Goal: Transaction & Acquisition: Purchase product/service

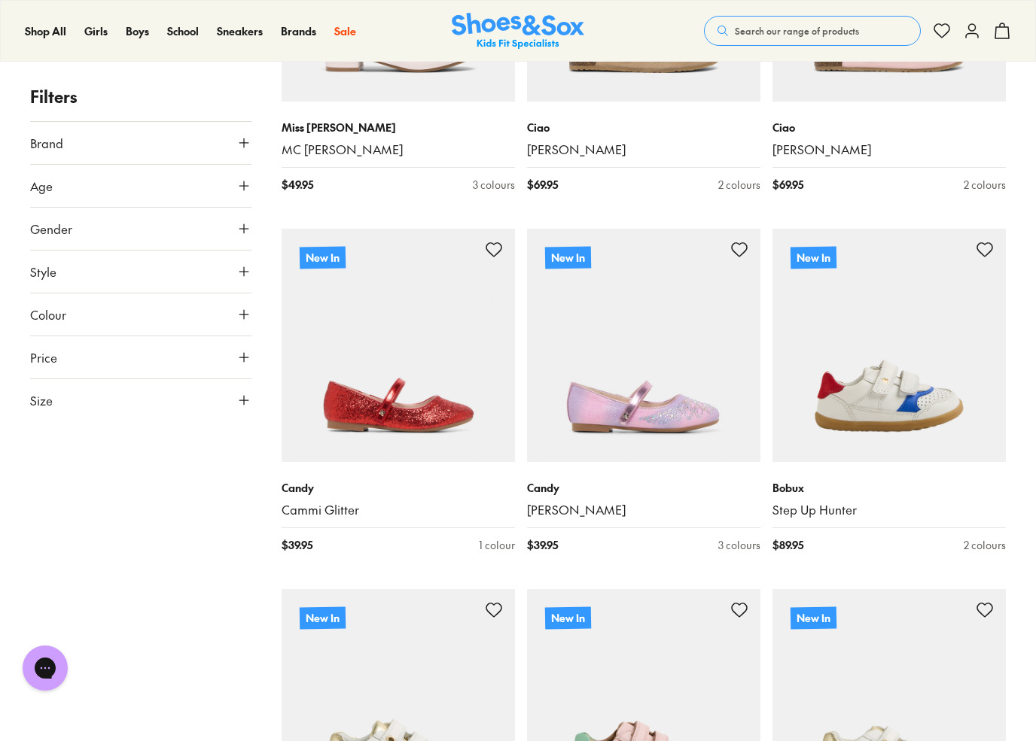
click at [431, 385] on img at bounding box center [398, 345] width 233 height 233
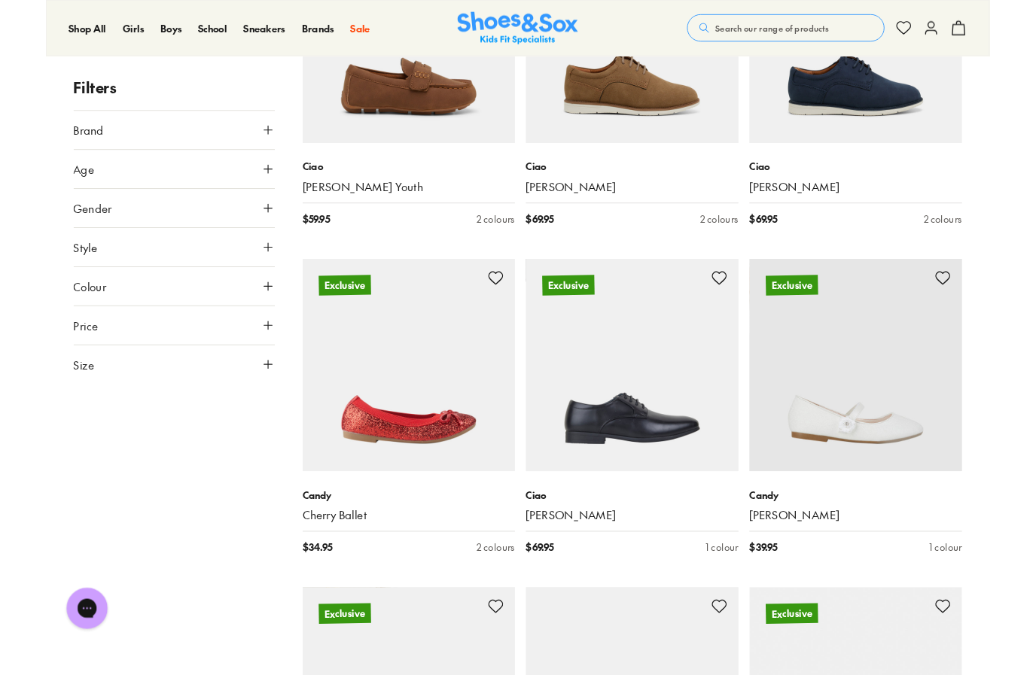
scroll to position [4474, 0]
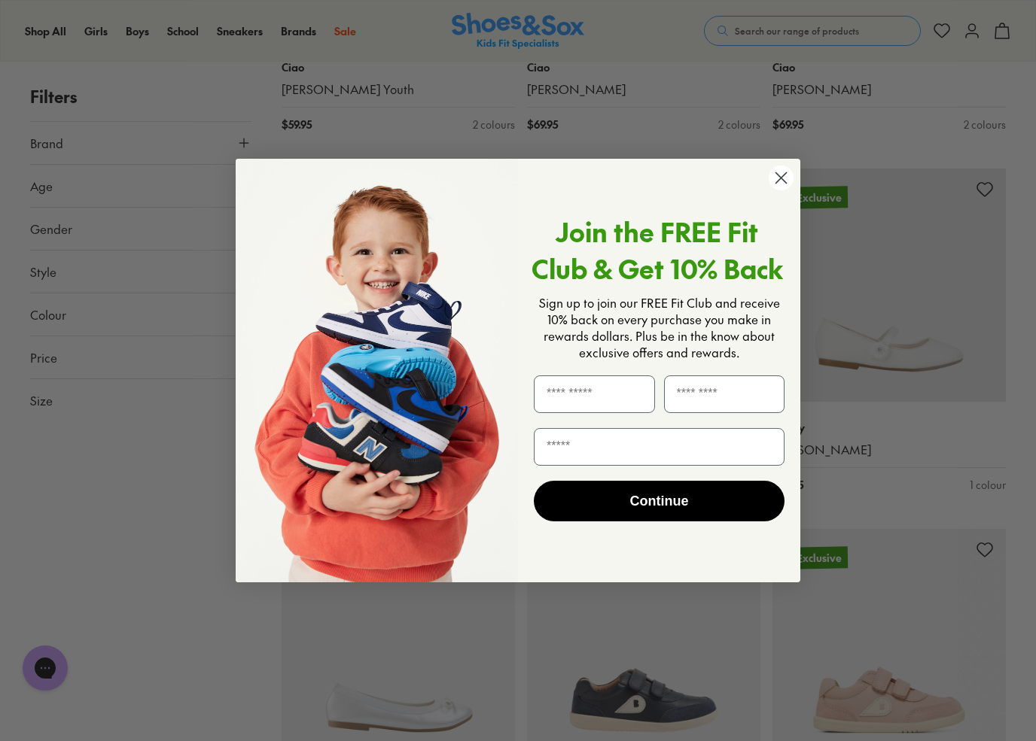
click at [774, 183] on circle "Close dialog" at bounding box center [781, 178] width 25 height 25
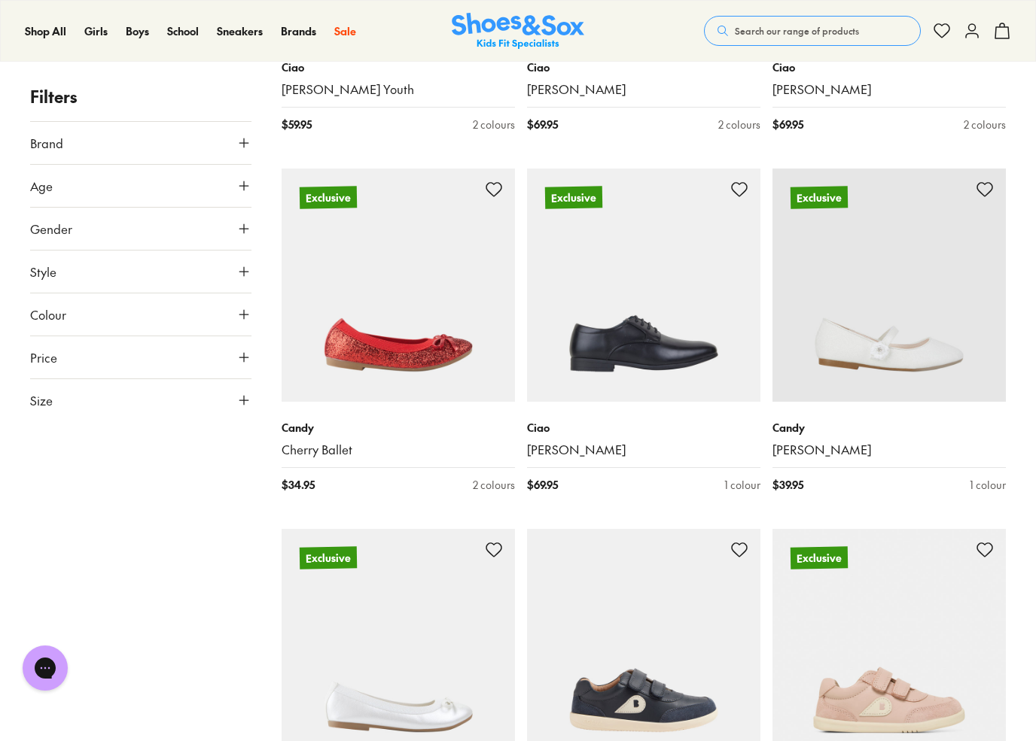
click at [404, 336] on img at bounding box center [398, 285] width 233 height 233
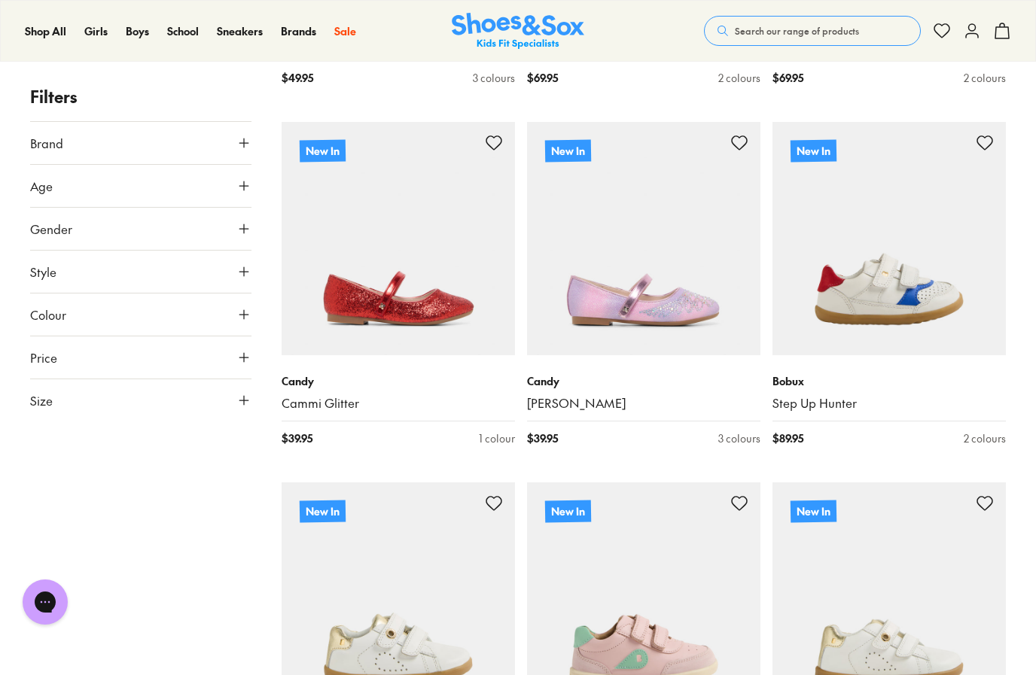
scroll to position [556, 0]
click at [367, 267] on img at bounding box center [398, 237] width 233 height 233
click at [377, 270] on img at bounding box center [398, 237] width 233 height 233
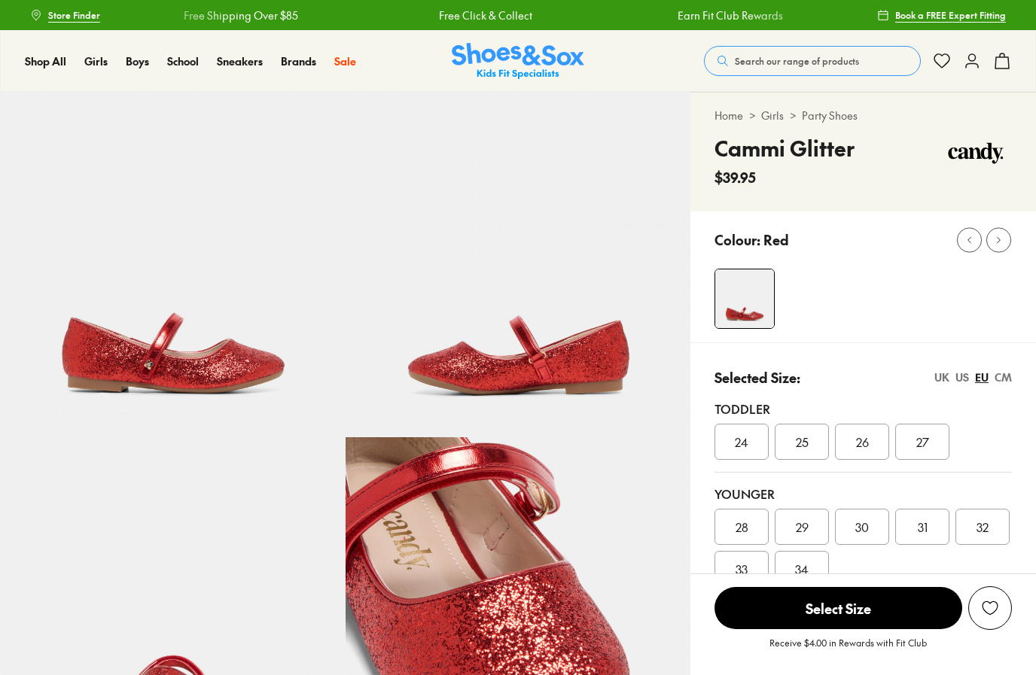
select select "*"
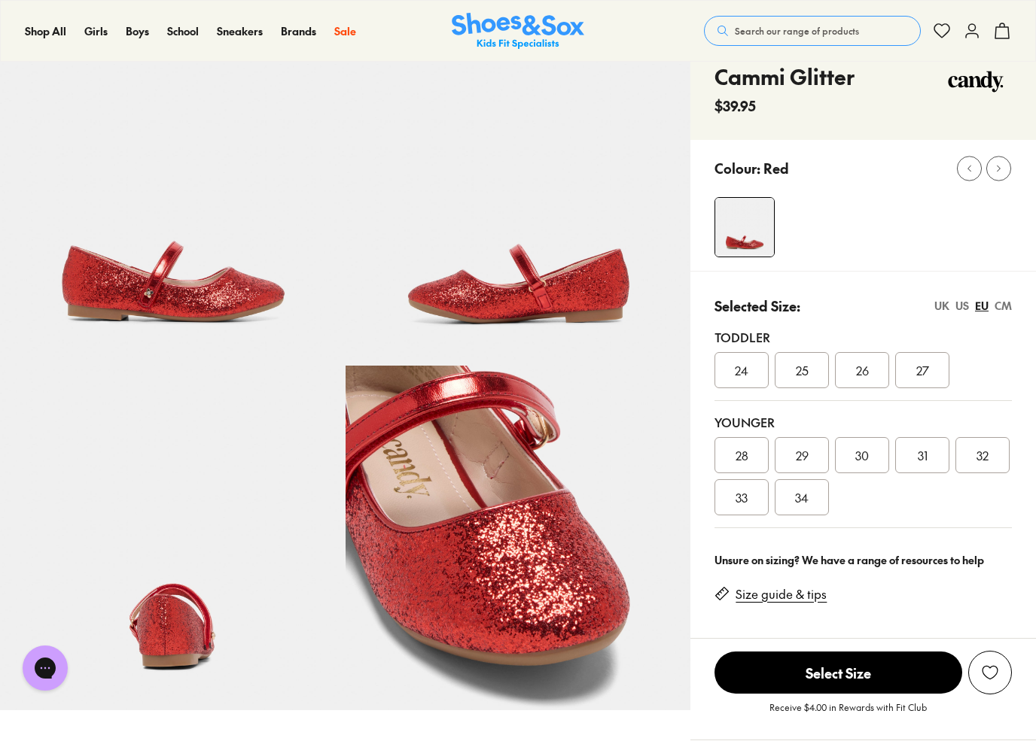
scroll to position [74, 0]
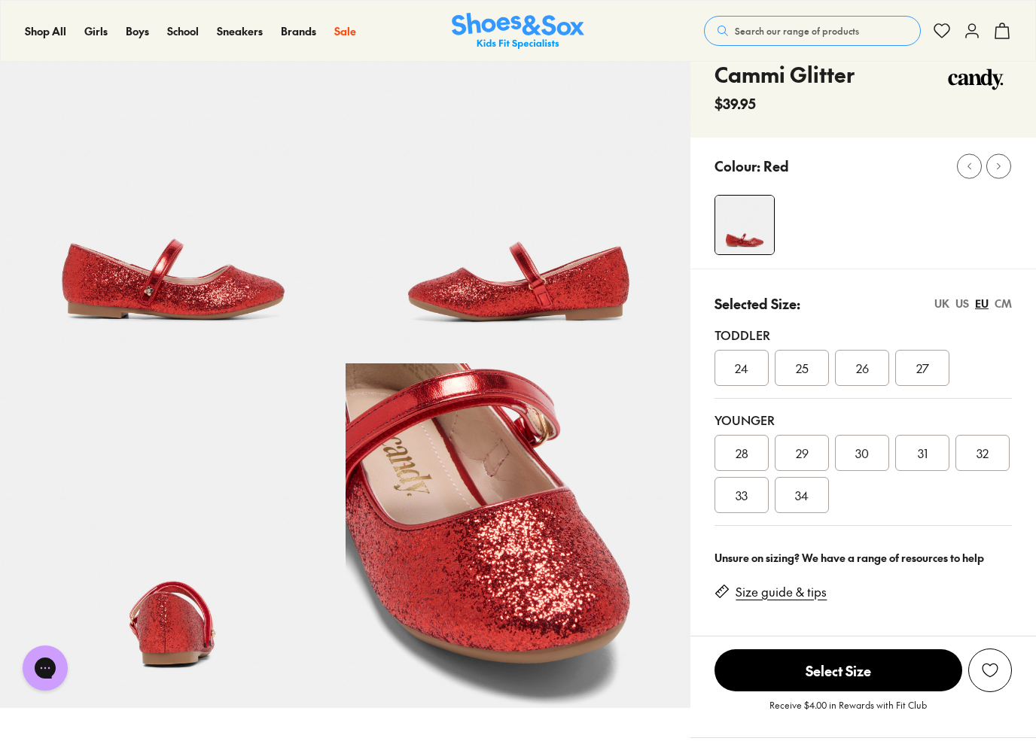
click at [811, 592] on link "Size guide & tips" at bounding box center [780, 592] width 91 height 17
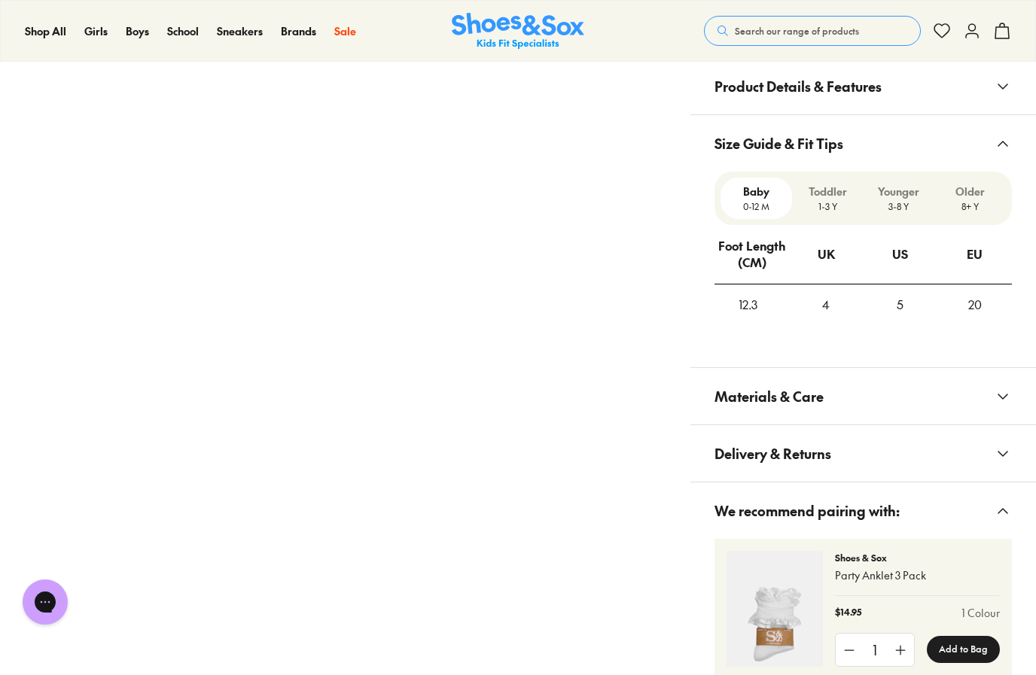
scroll to position [972, 0]
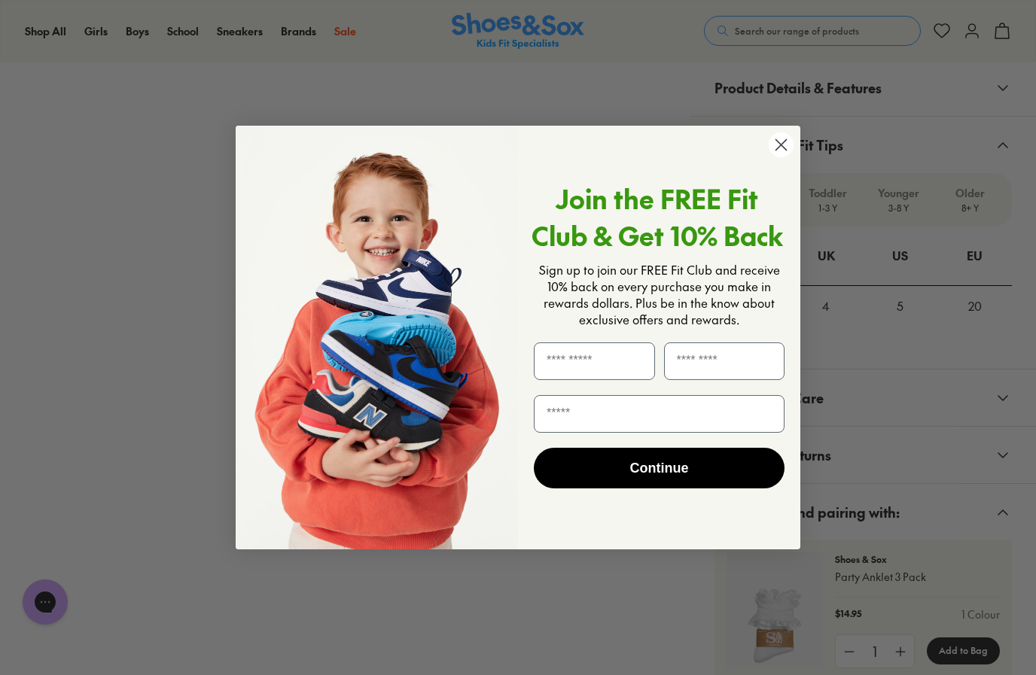
click at [793, 150] on icon "Close dialog" at bounding box center [781, 145] width 26 height 26
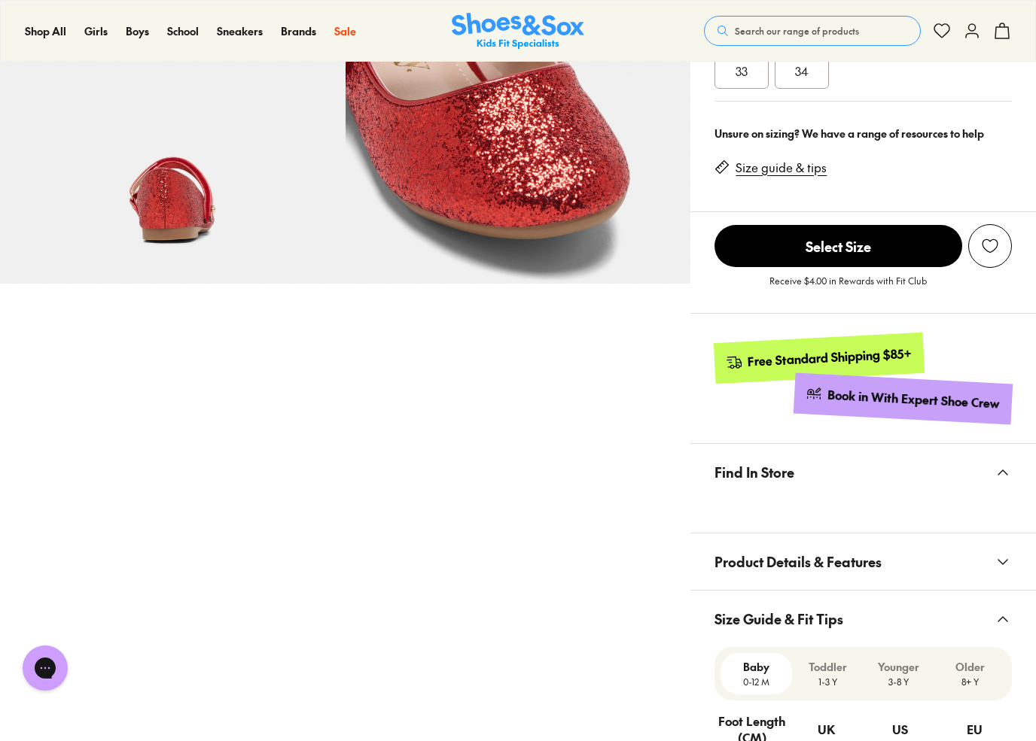
scroll to position [501, 0]
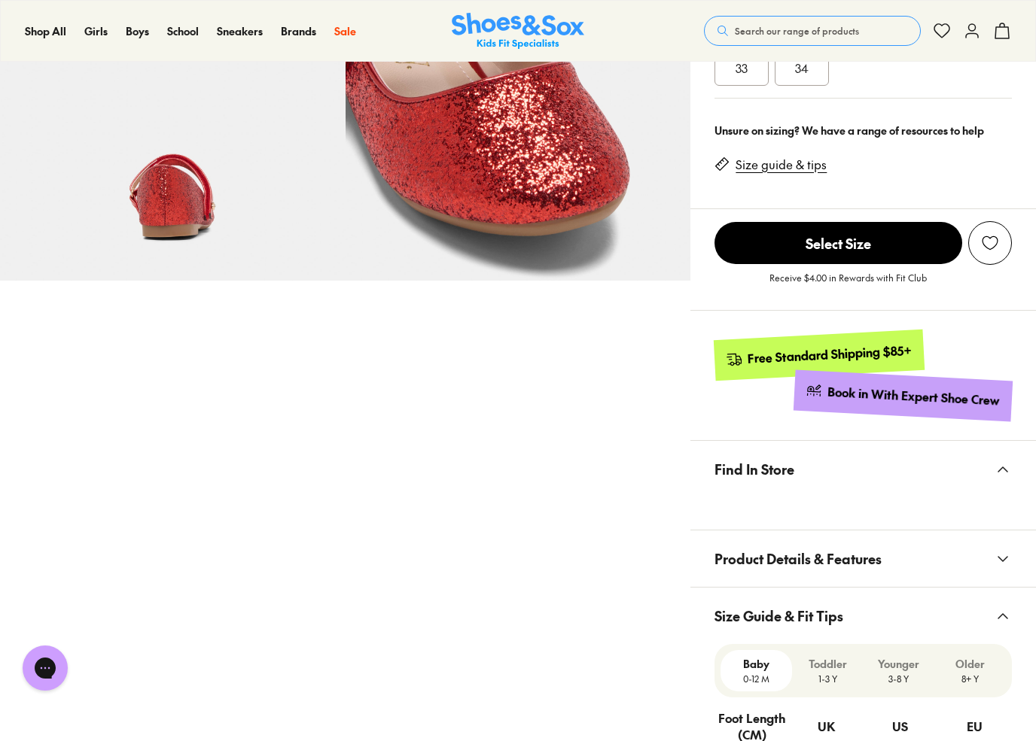
click at [803, 478] on button "Find In Store" at bounding box center [862, 469] width 345 height 56
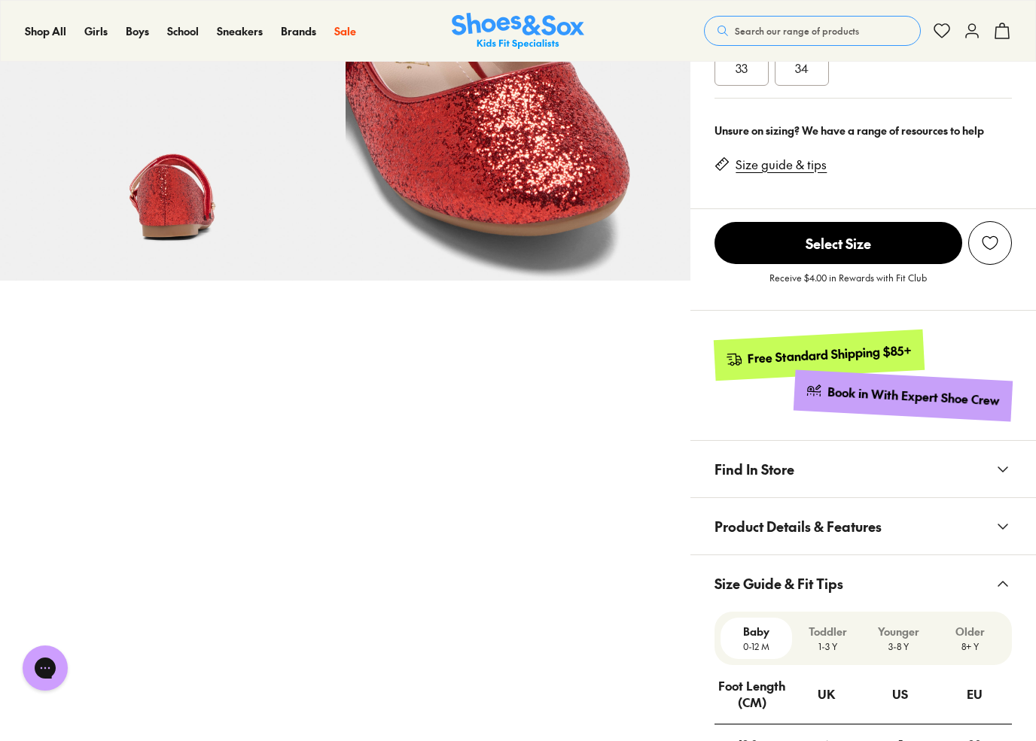
click at [1003, 468] on icon at bounding box center [1003, 470] width 18 height 18
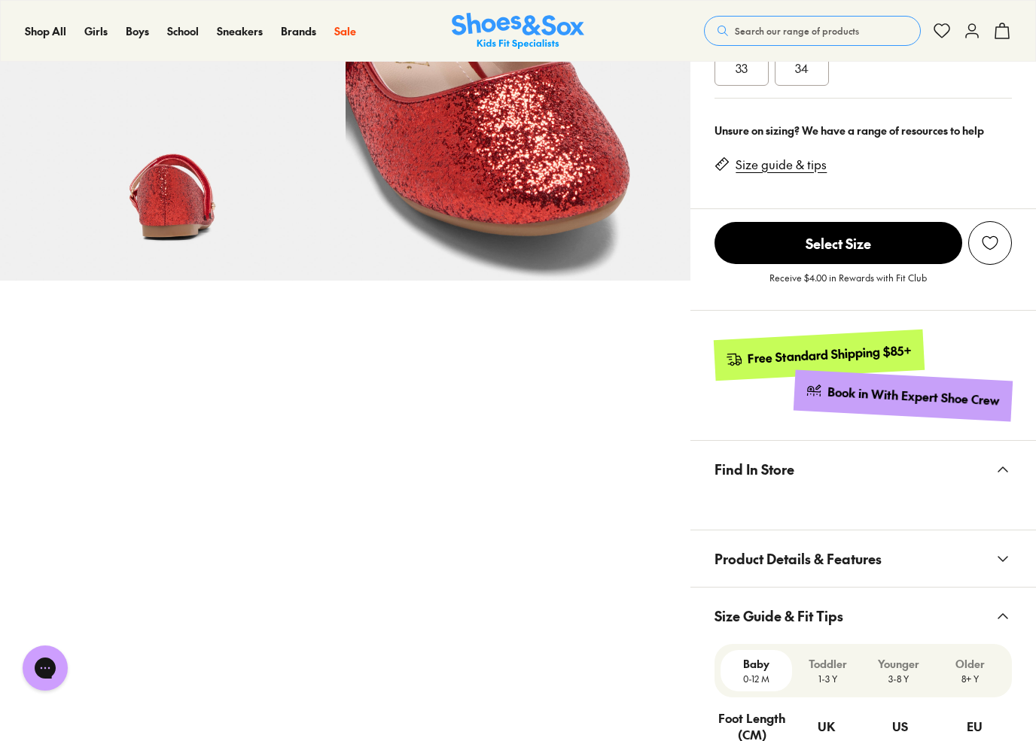
click at [832, 511] on x-modal "Find In Store" at bounding box center [862, 486] width 345 height 90
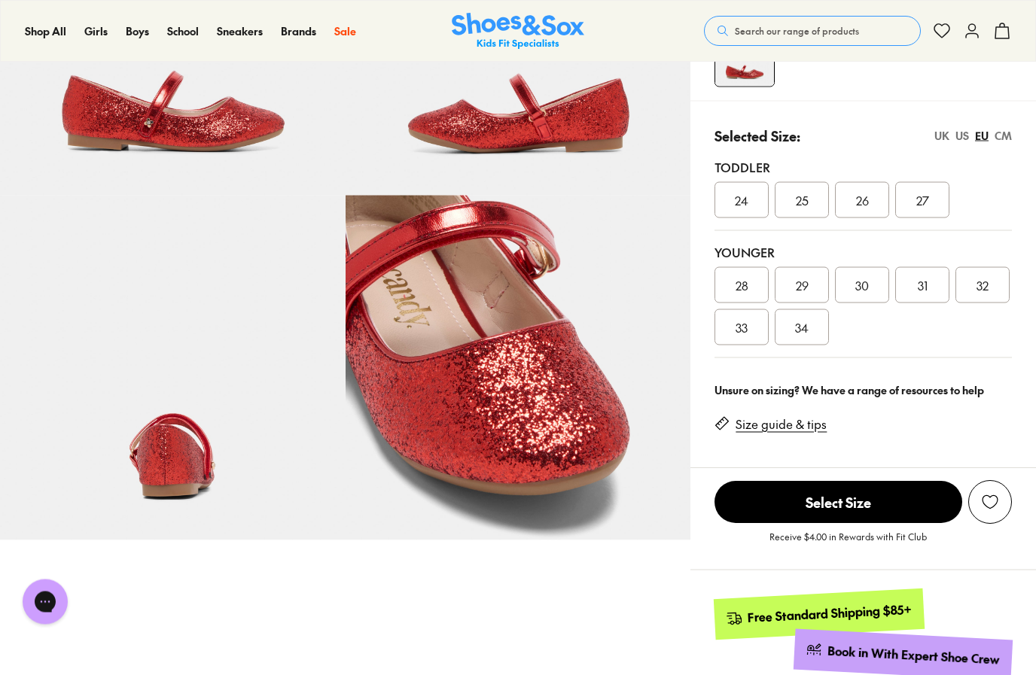
scroll to position [169, 0]
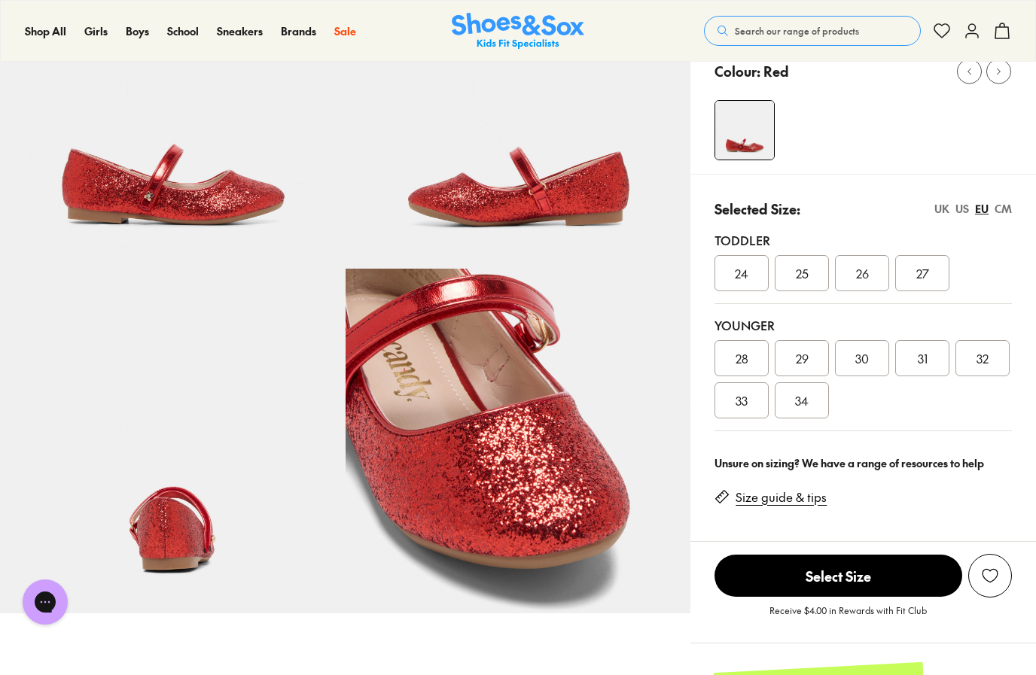
click at [819, 400] on div "34" at bounding box center [802, 400] width 54 height 36
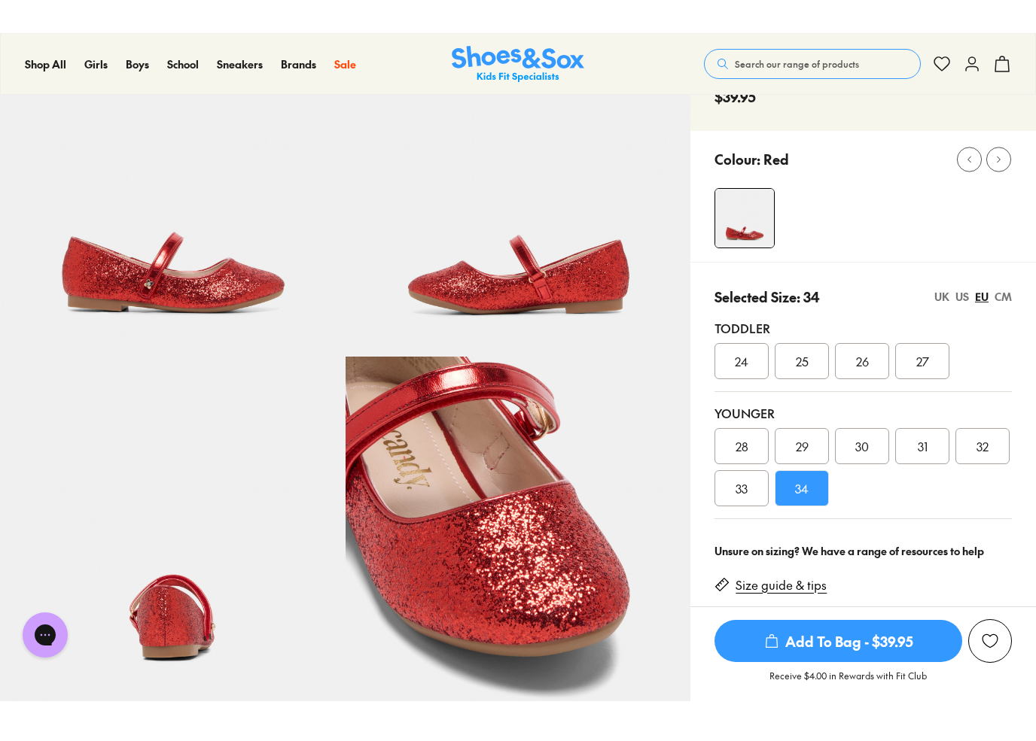
scroll to position [117, 0]
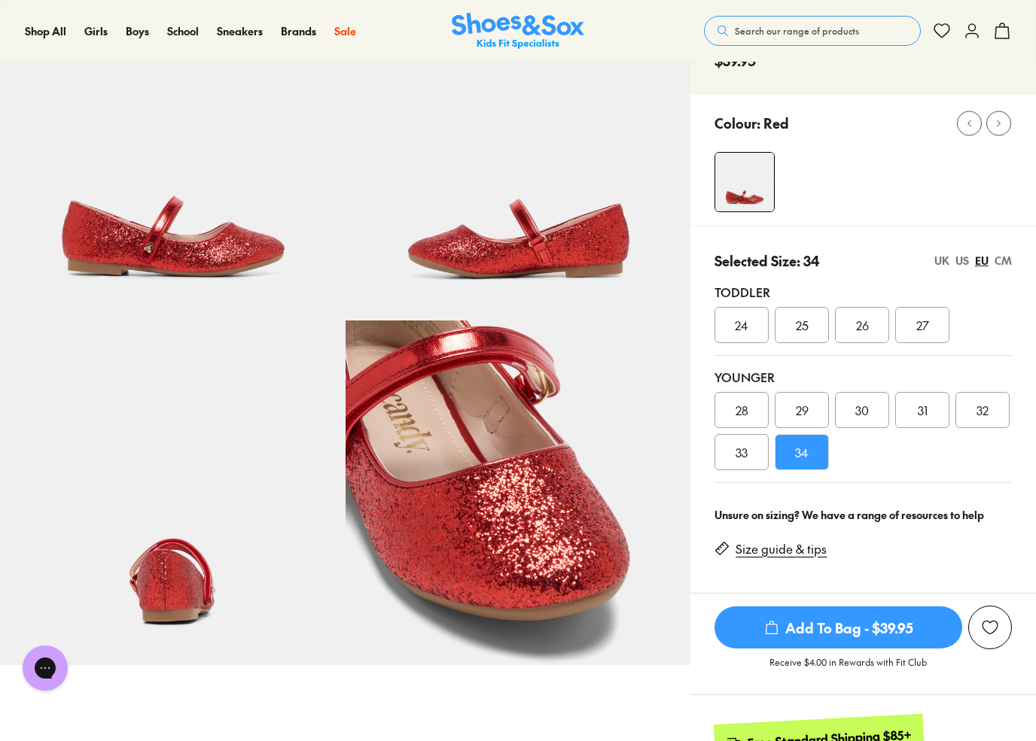
click at [942, 257] on div "UK" at bounding box center [941, 261] width 15 height 16
click at [963, 261] on div "US" at bounding box center [962, 261] width 14 height 16
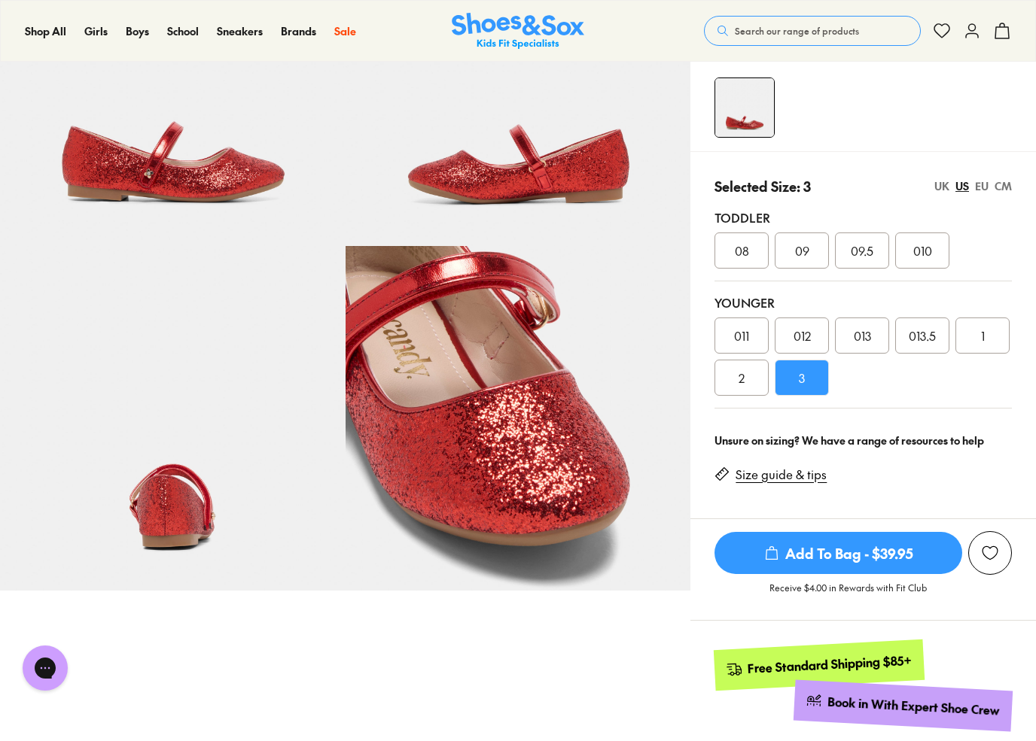
scroll to position [197, 0]
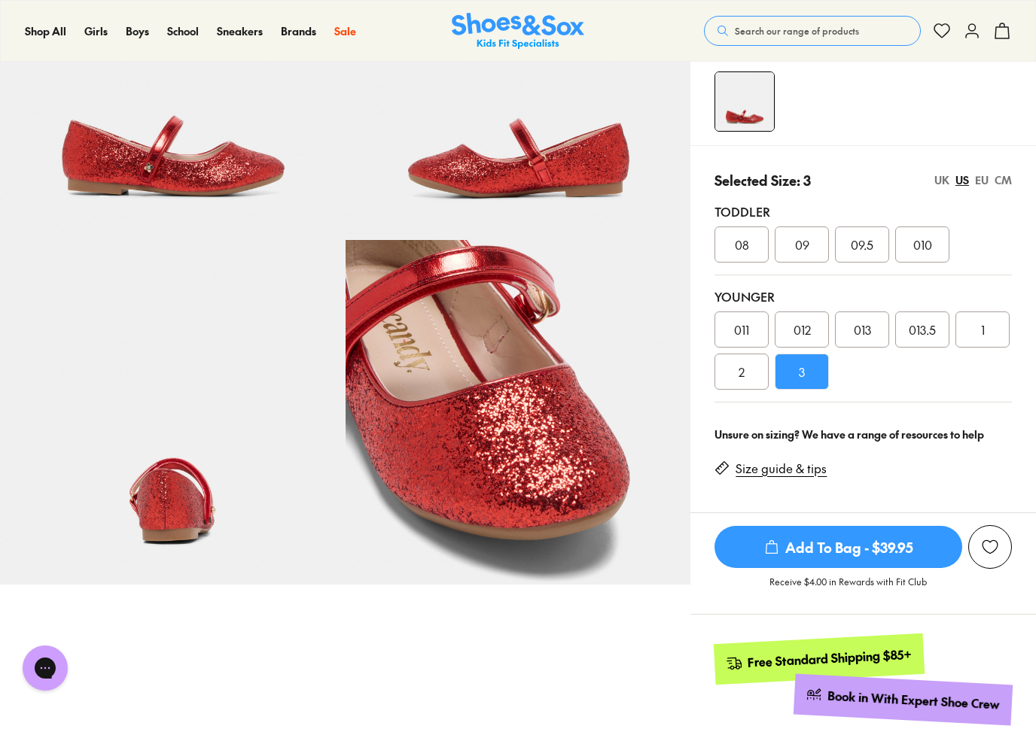
click at [751, 382] on div "2" at bounding box center [741, 372] width 54 height 36
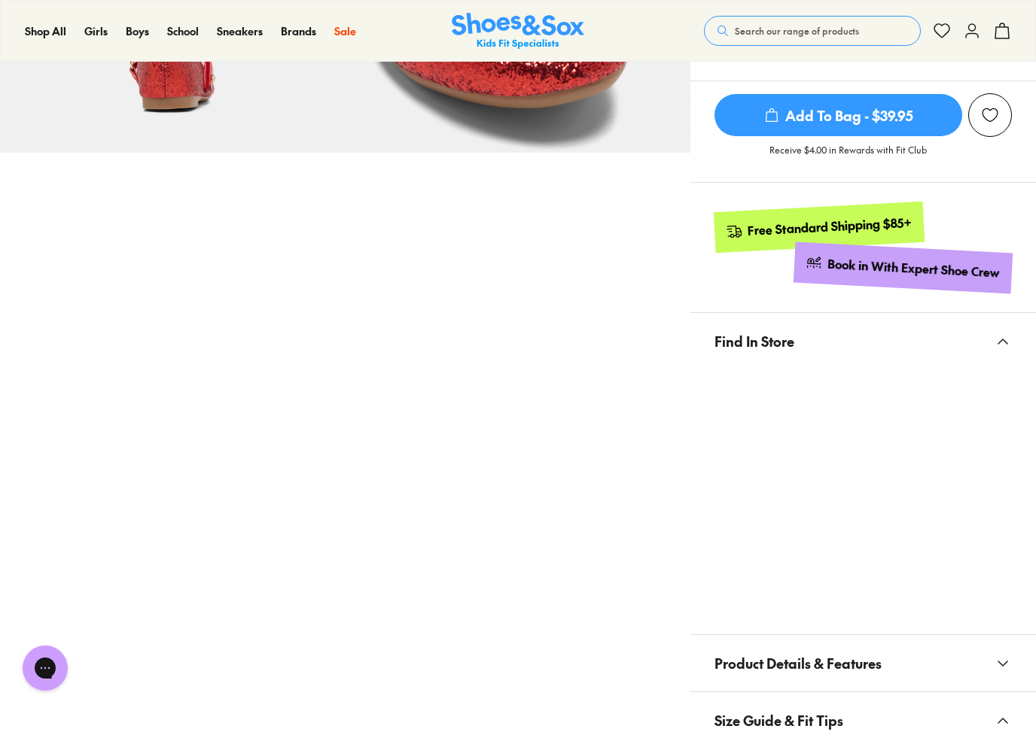
scroll to position [657, 0]
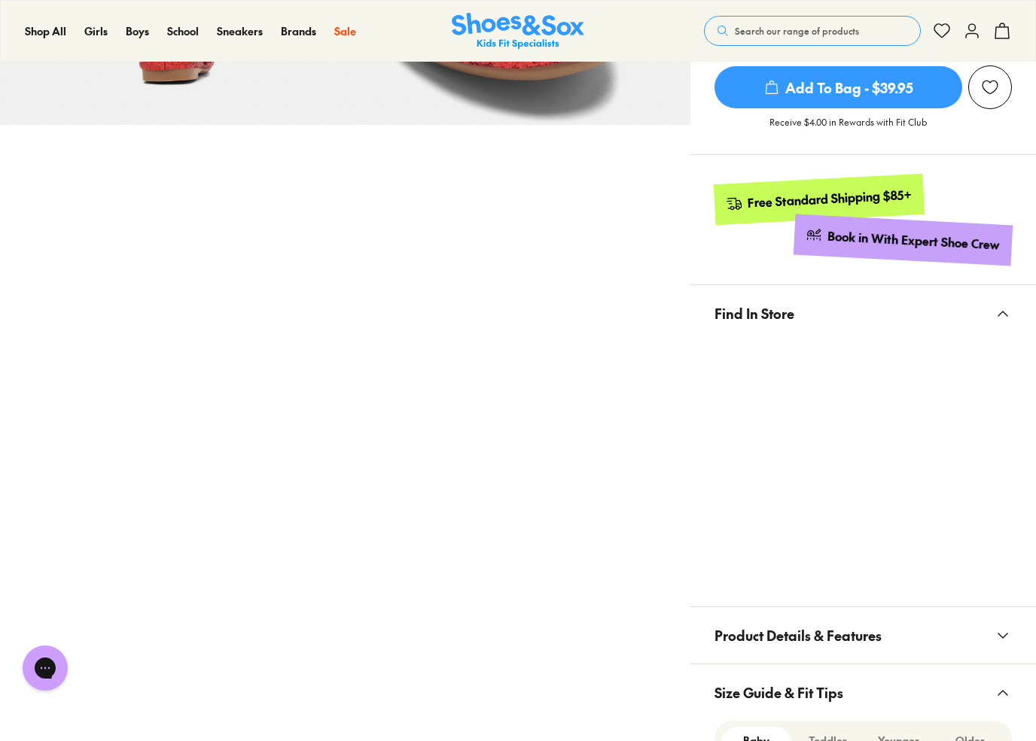
click at [798, 315] on button "Find In Store" at bounding box center [862, 313] width 345 height 56
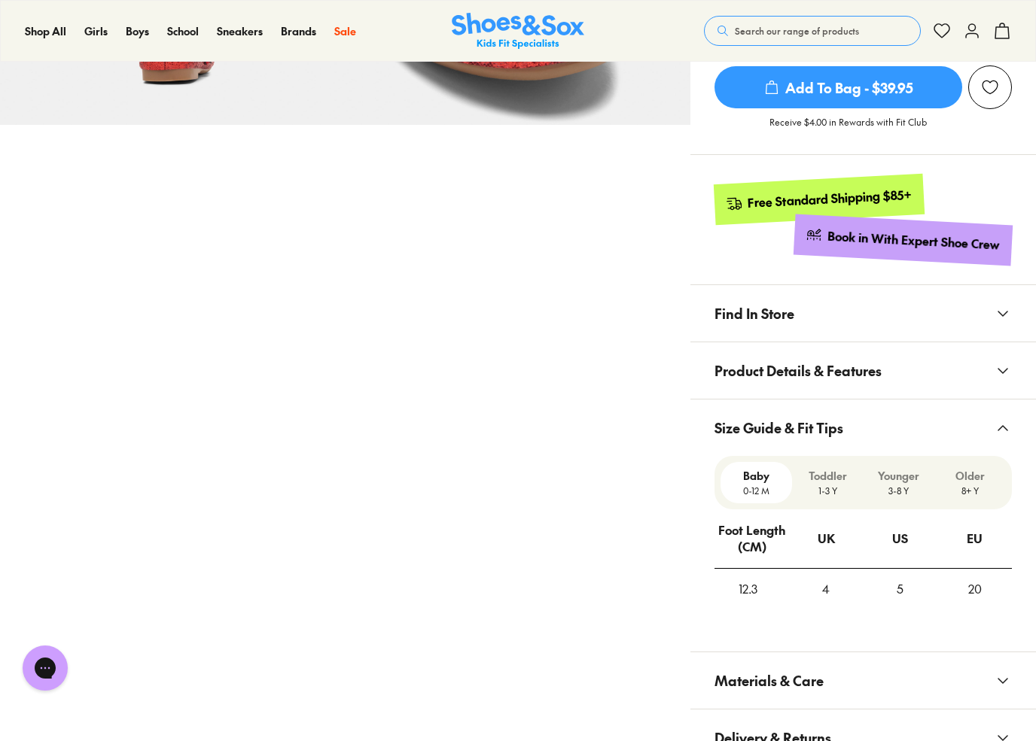
click at [834, 318] on button "Find In Store" at bounding box center [862, 313] width 345 height 56
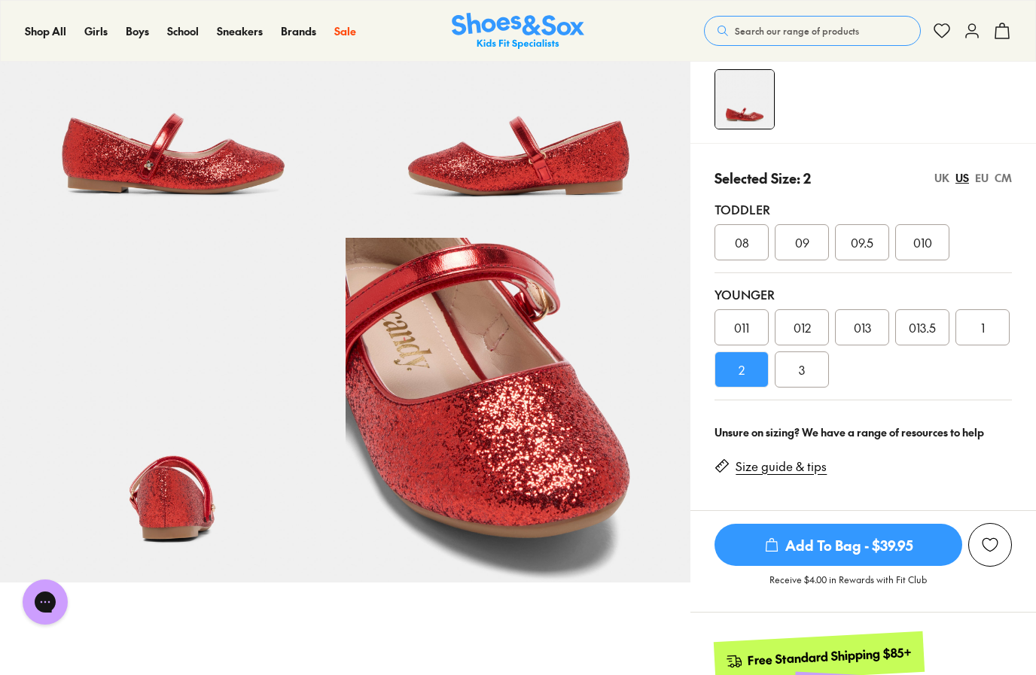
scroll to position [0, 0]
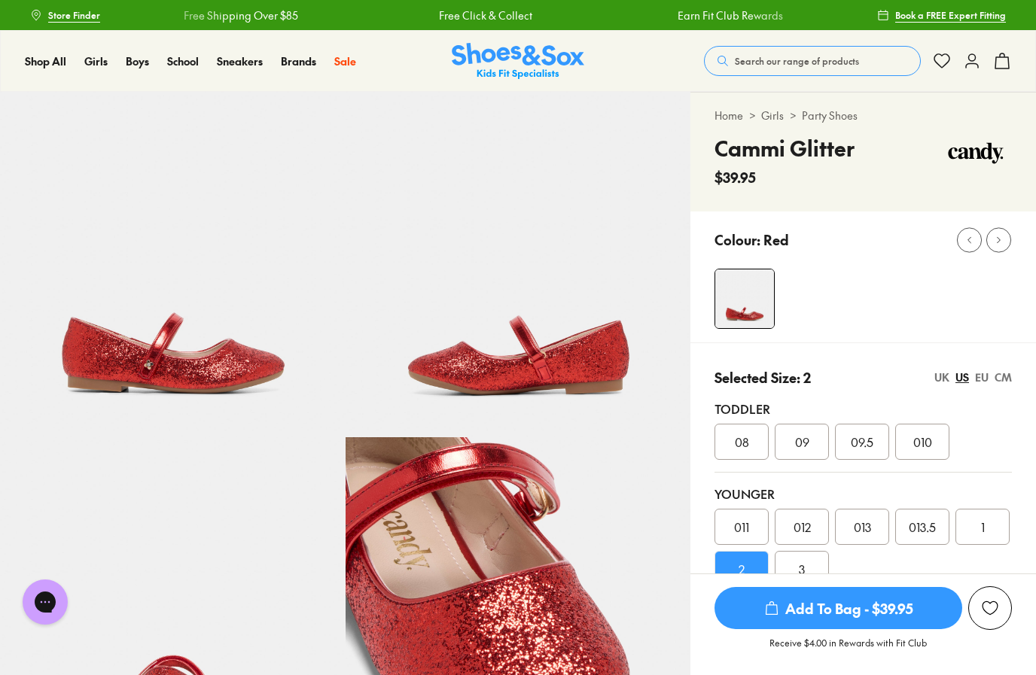
scroll to position [165, 0]
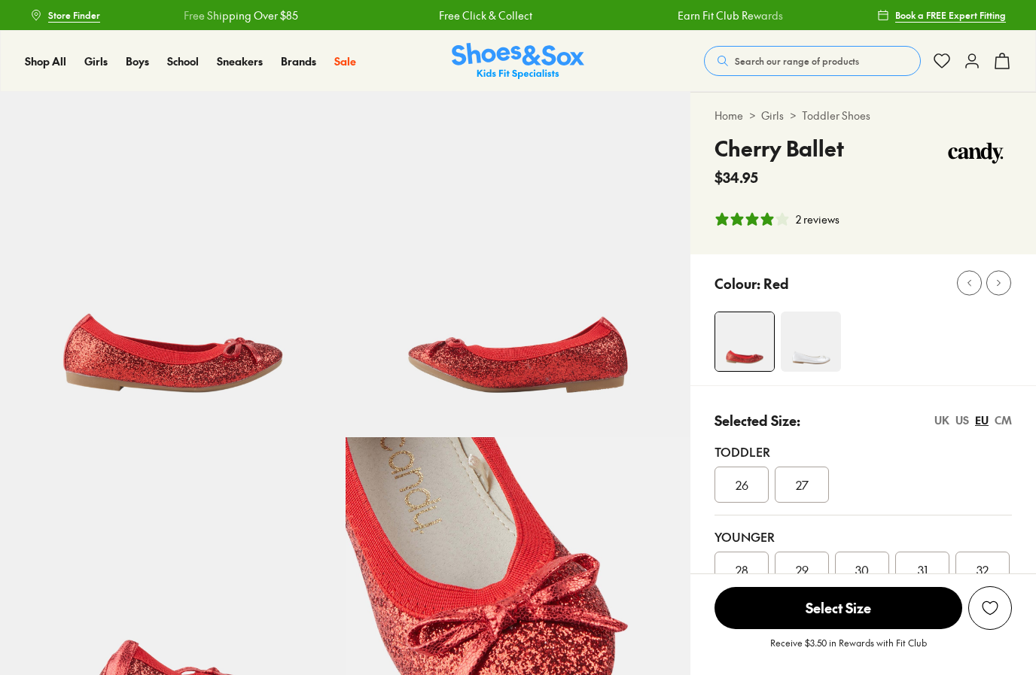
select select "*"
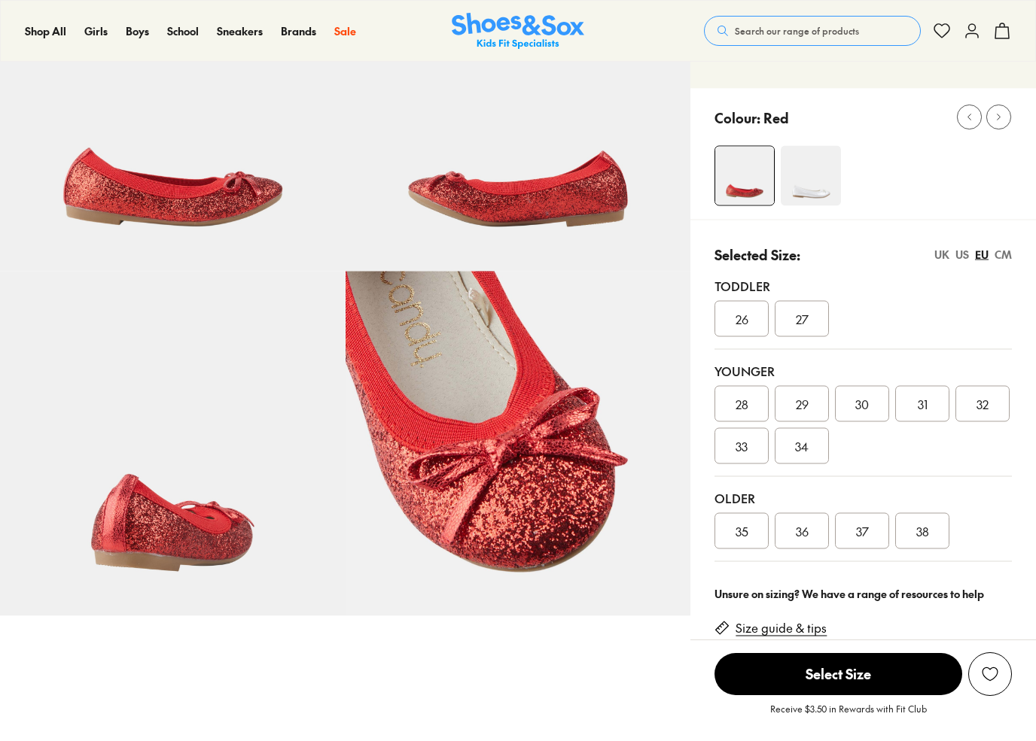
scroll to position [178, 0]
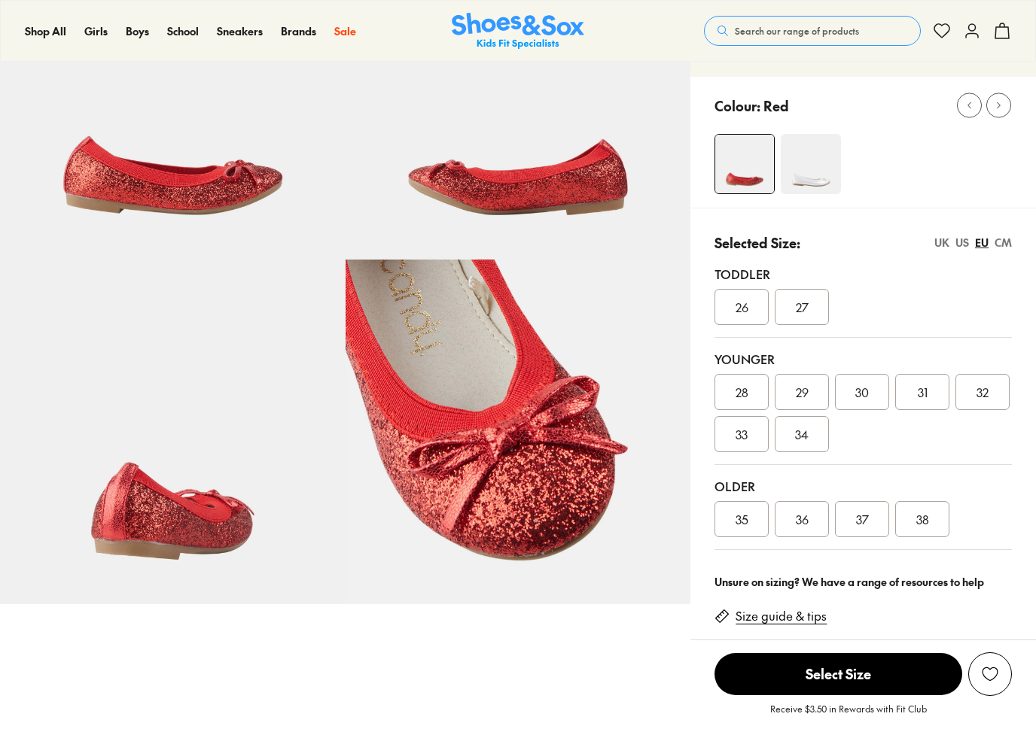
click at [740, 434] on span "33" at bounding box center [741, 434] width 12 height 18
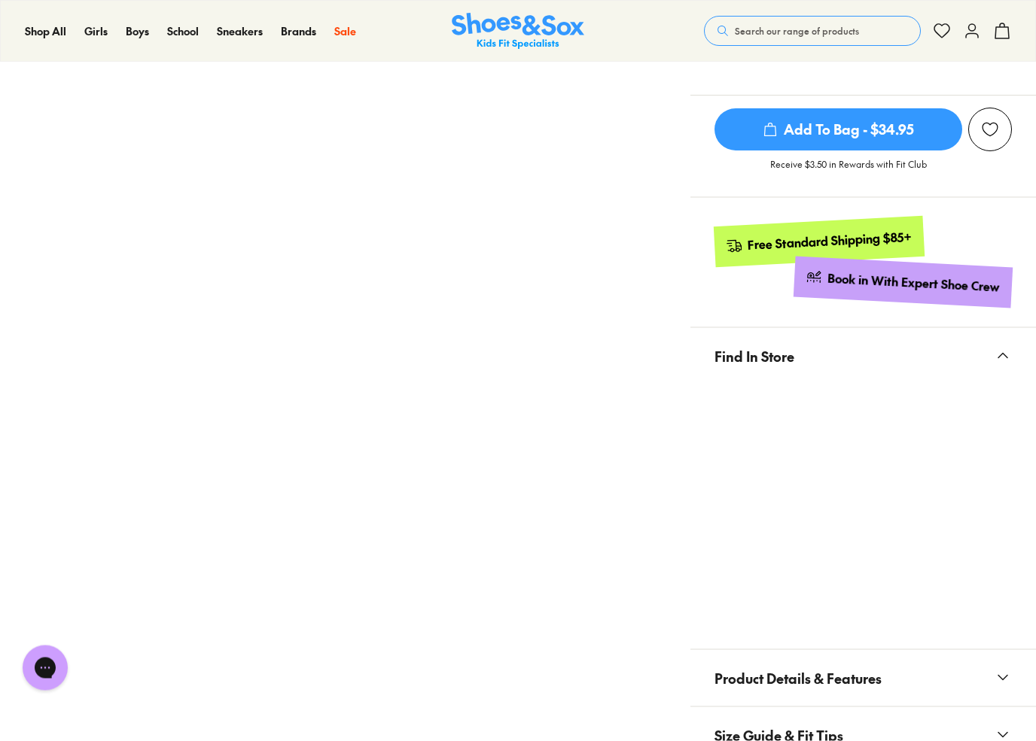
scroll to position [744, 0]
click at [997, 365] on button "Find In Store" at bounding box center [862, 355] width 345 height 56
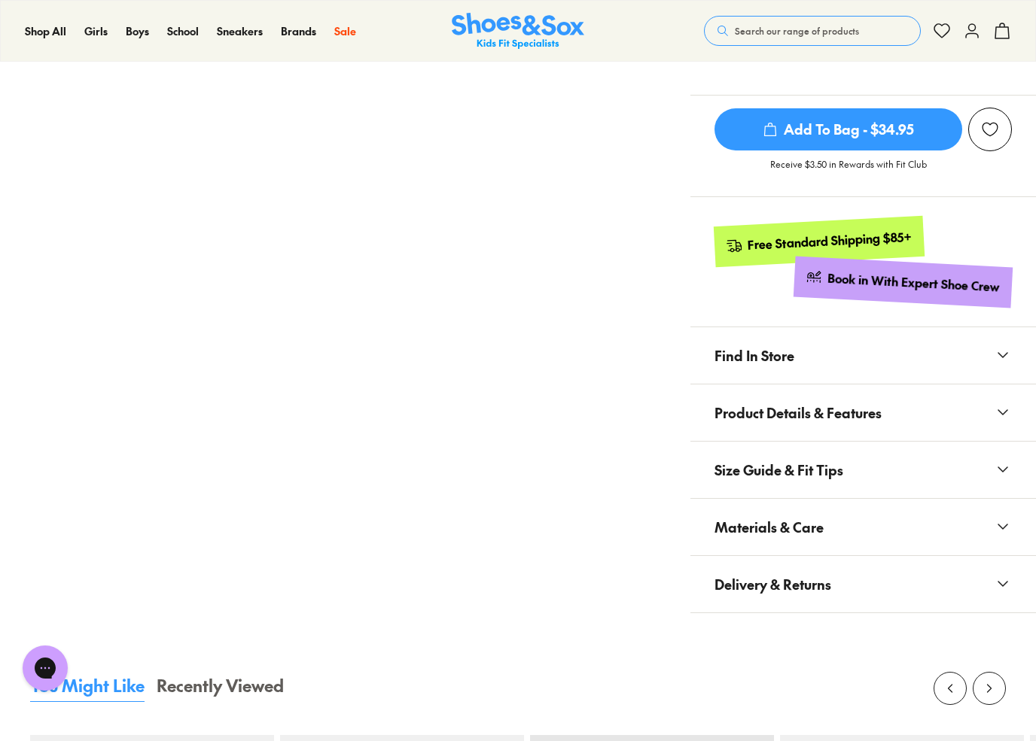
click at [1006, 354] on icon at bounding box center [1003, 355] width 18 height 18
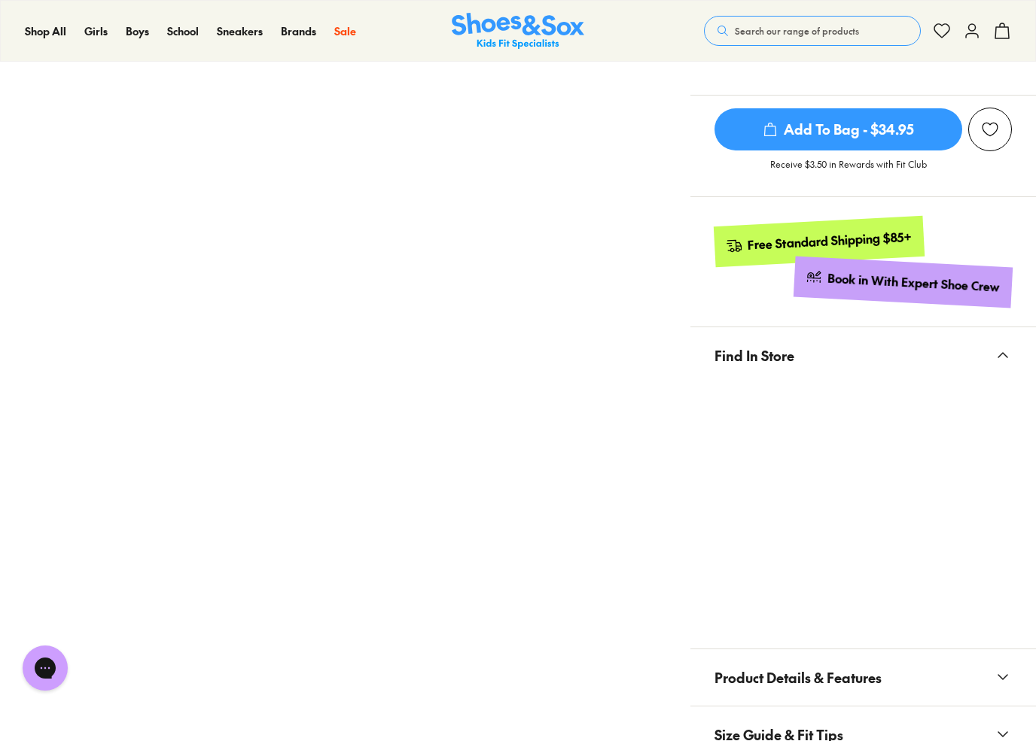
click at [1031, 425] on div at bounding box center [862, 507] width 345 height 247
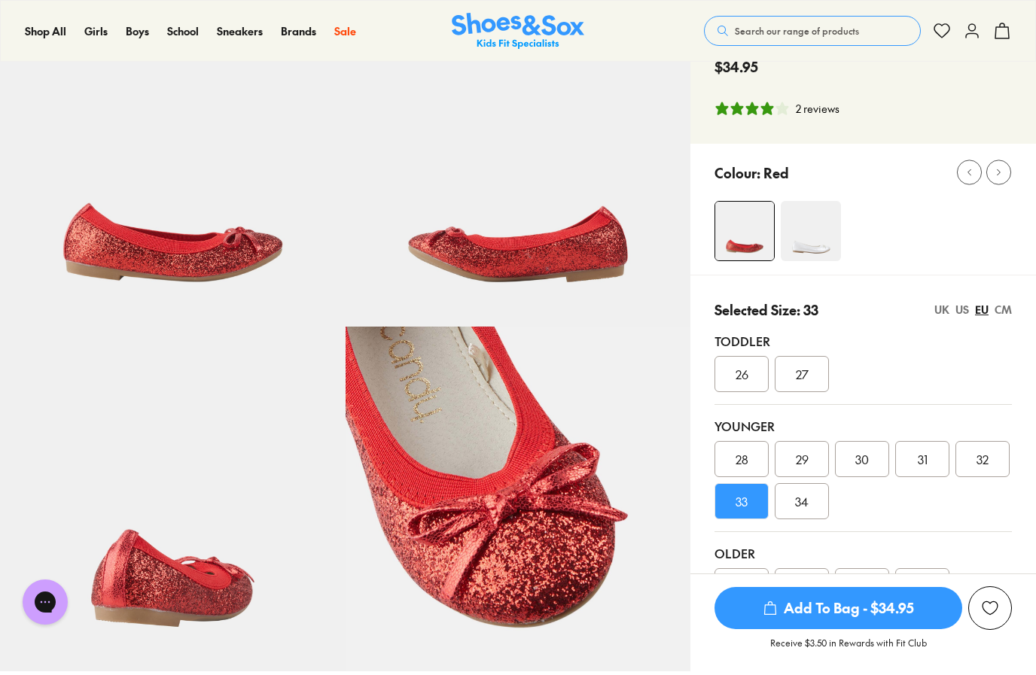
scroll to position [0, 0]
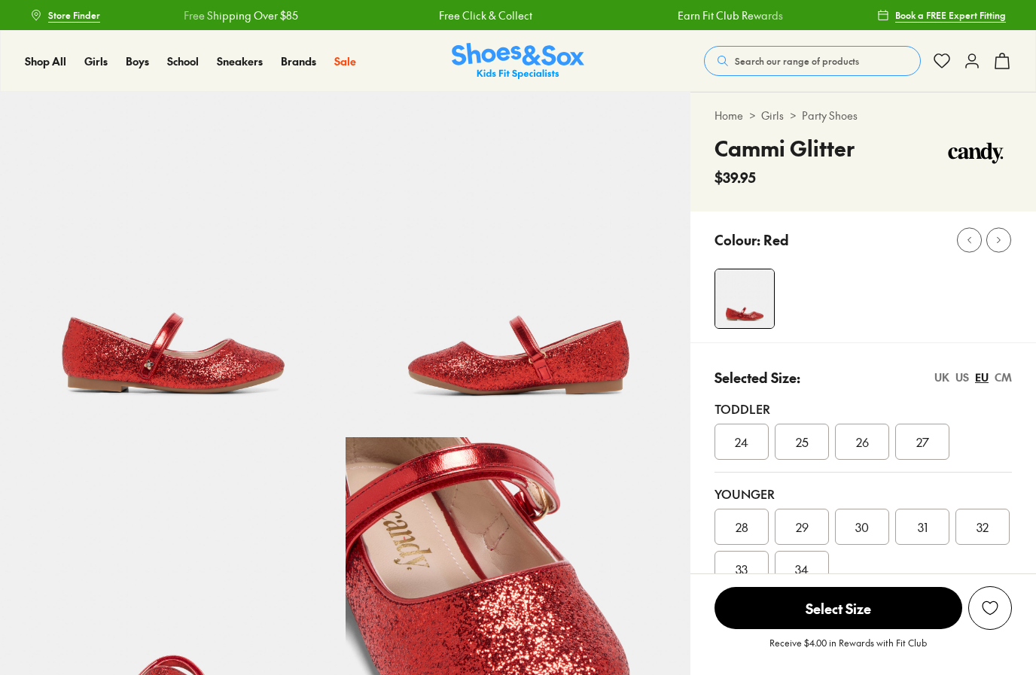
select select "*"
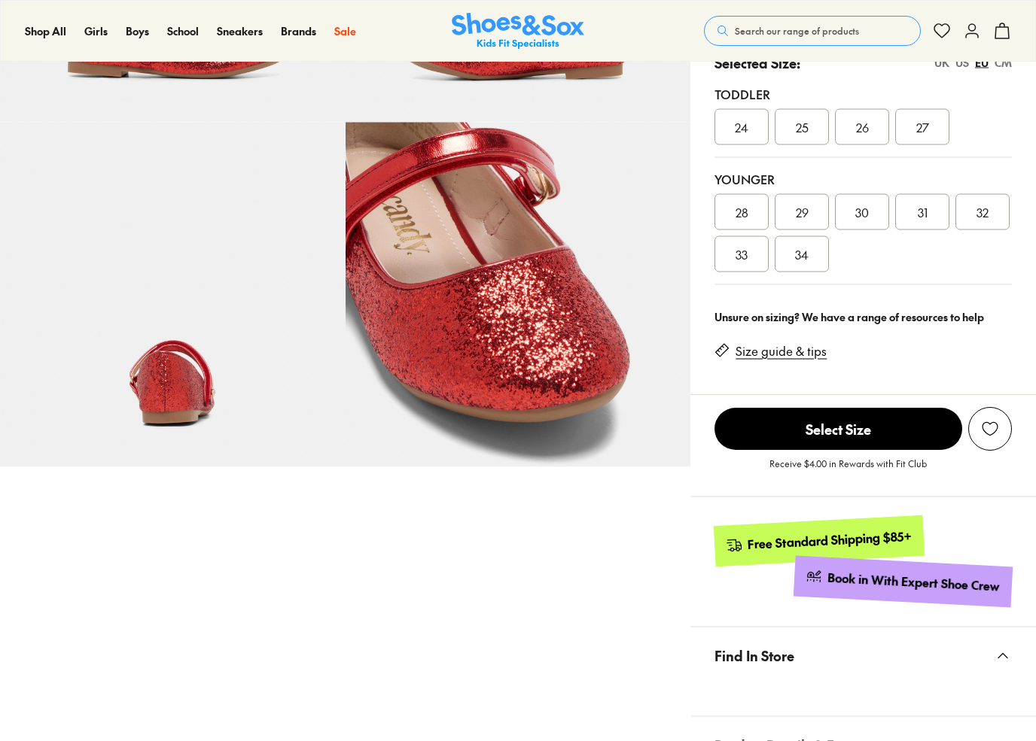
scroll to position [324, 0]
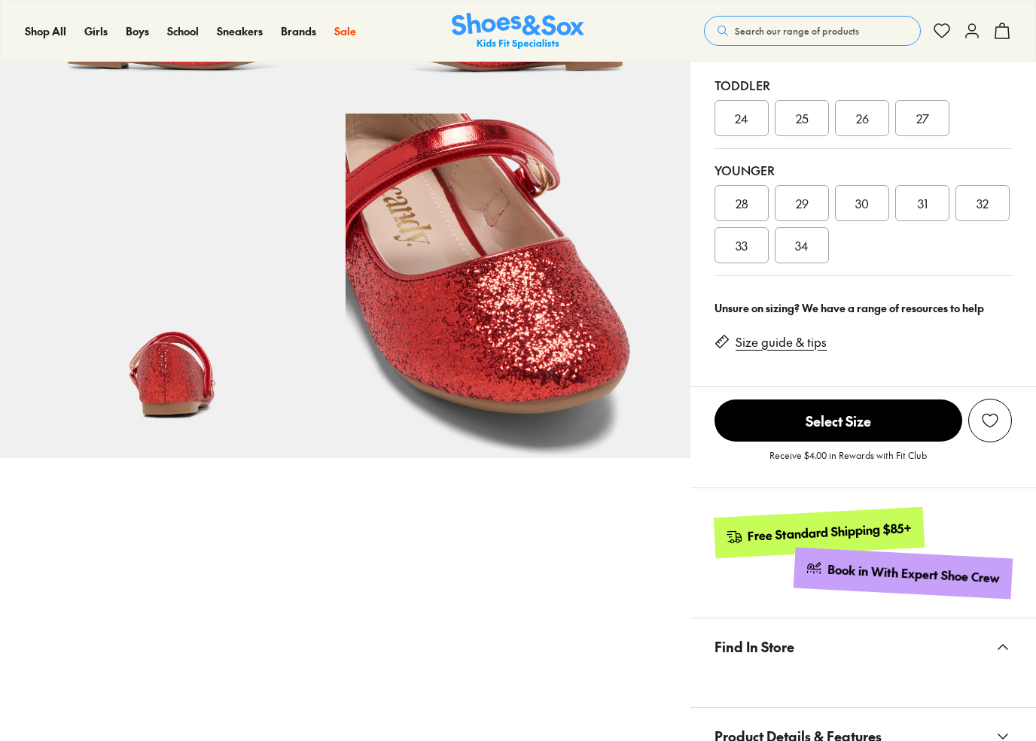
click at [740, 245] on span "33" at bounding box center [741, 245] width 12 height 18
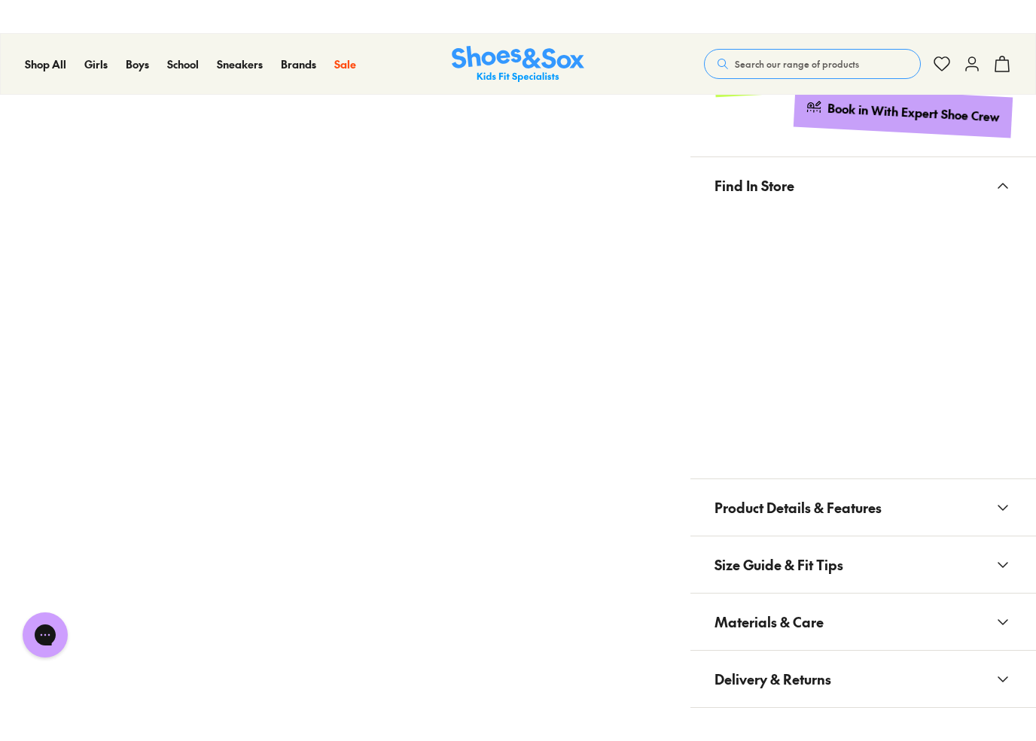
scroll to position [817, 0]
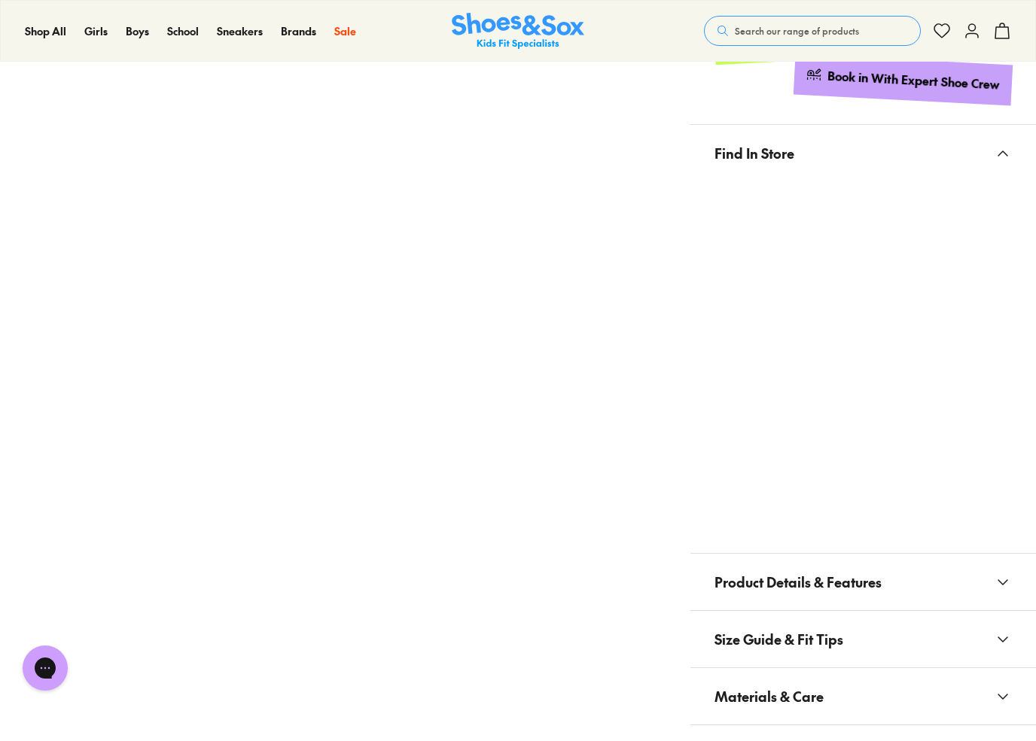
click at [1013, 431] on div at bounding box center [862, 358] width 345 height 354
click at [1015, 431] on div at bounding box center [862, 358] width 345 height 354
click at [1014, 430] on div at bounding box center [862, 358] width 345 height 354
click at [1015, 242] on div at bounding box center [862, 358] width 345 height 354
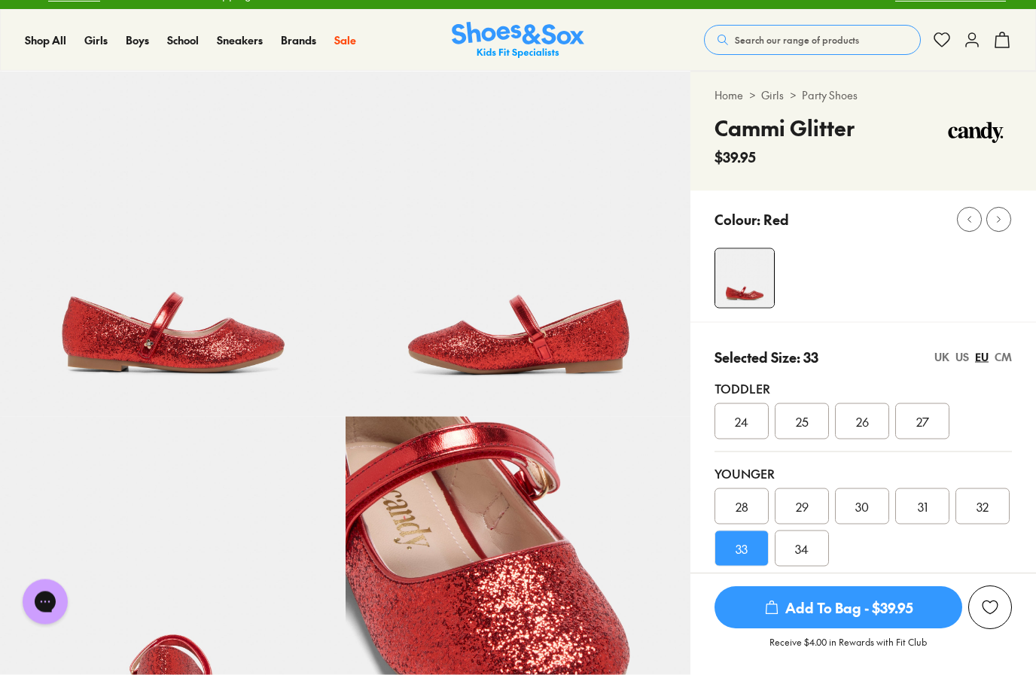
scroll to position [0, 0]
